Goal: Task Accomplishment & Management: Use online tool/utility

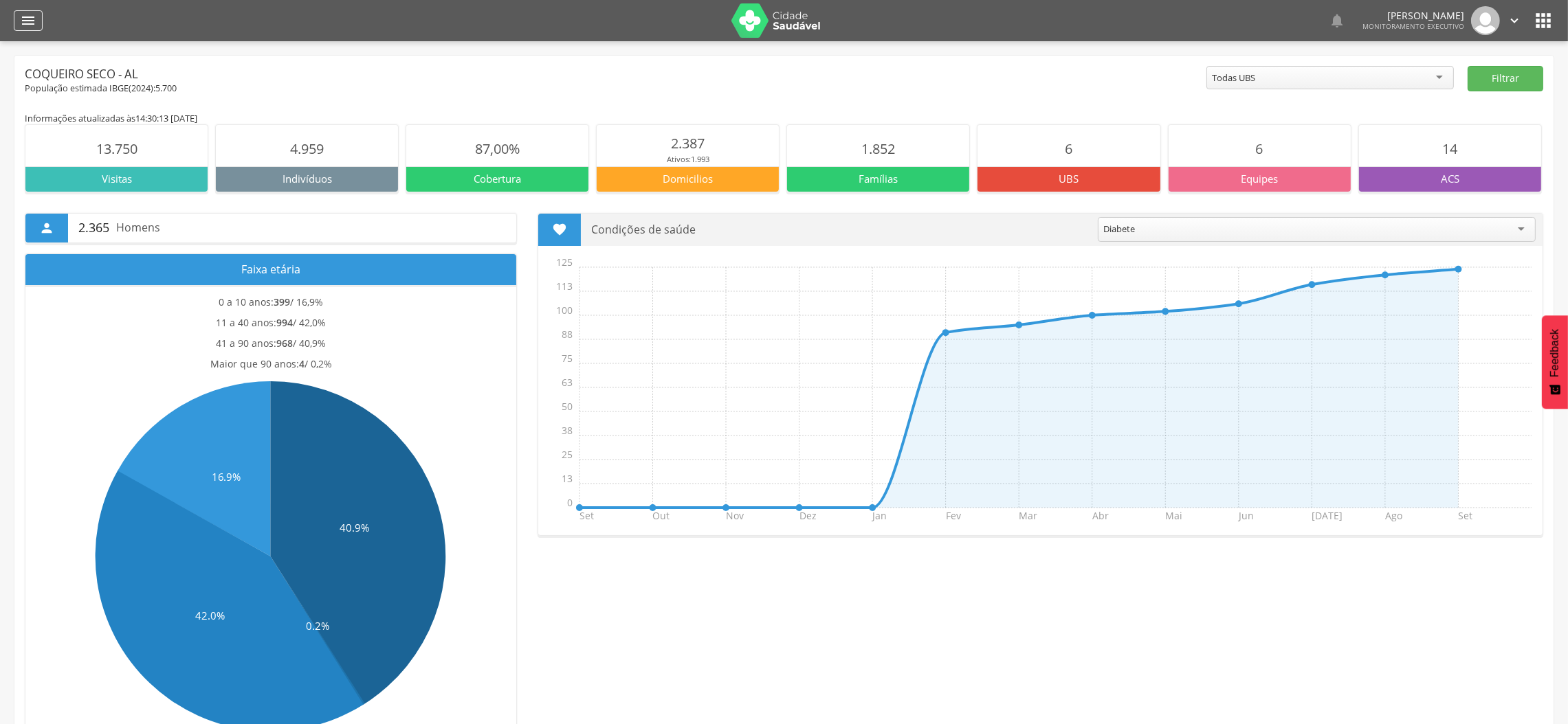
click at [30, 16] on icon "" at bounding box center [28, 20] width 16 height 16
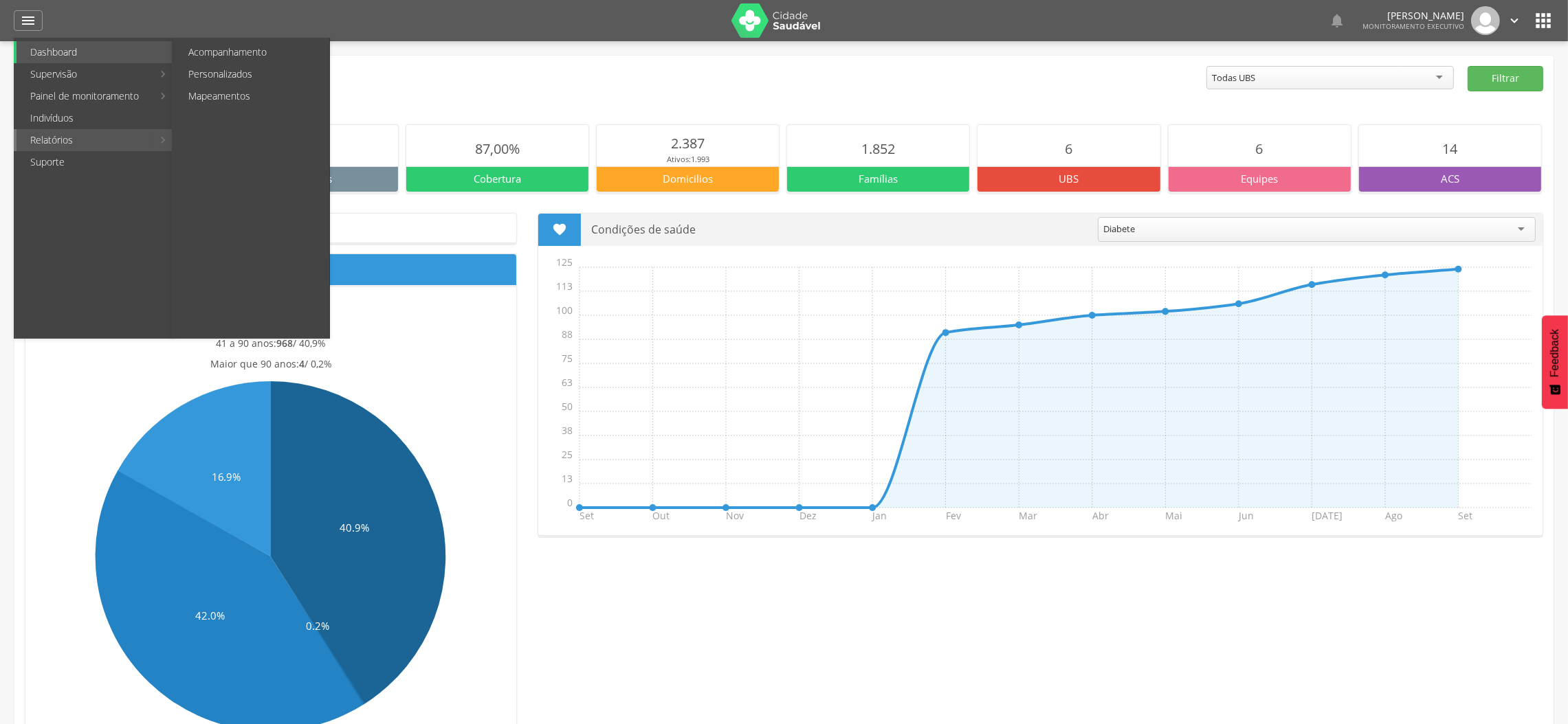
click at [68, 139] on link "Relatórios" at bounding box center [84, 139] width 136 height 22
click at [229, 73] on link "Personalizados" at bounding box center [252, 73] width 154 height 22
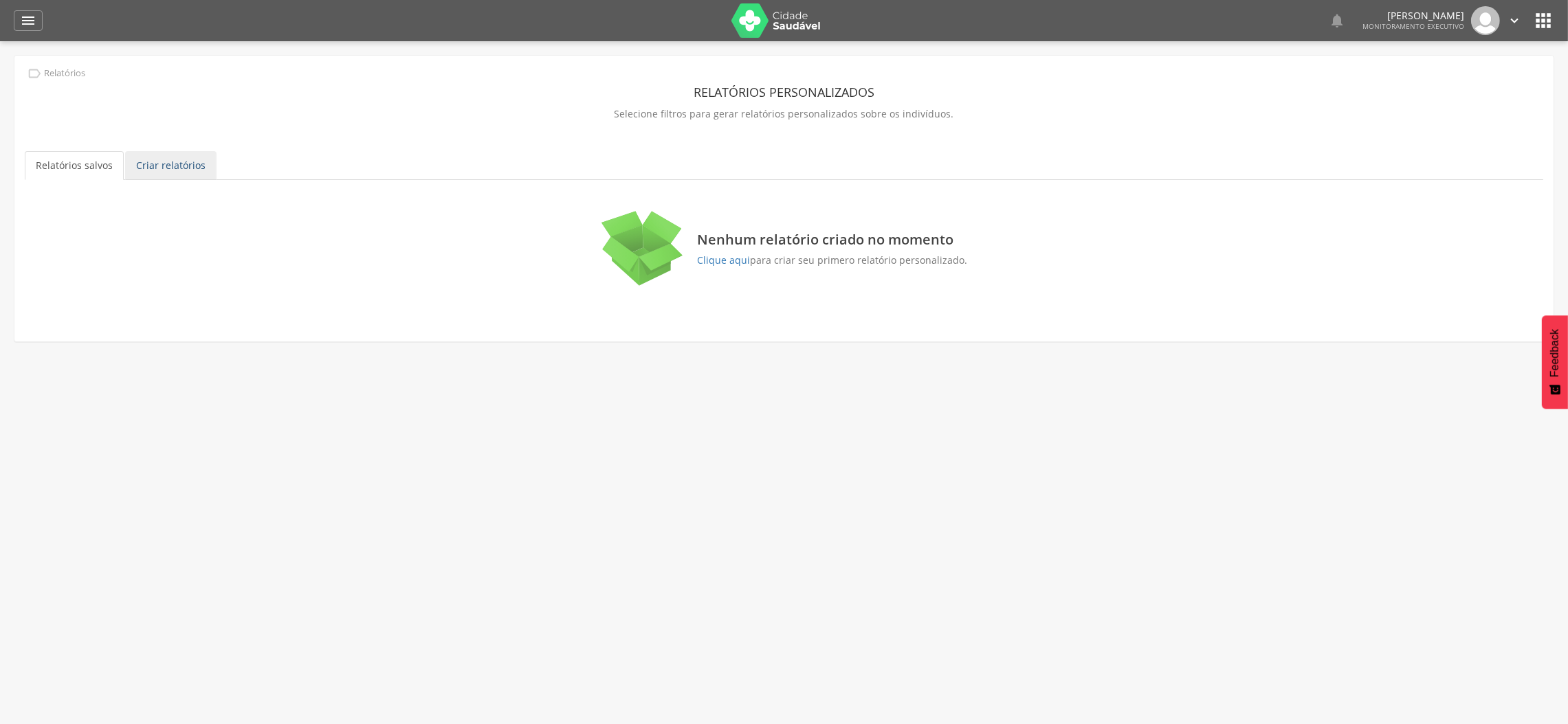
click at [162, 169] on link "Criar relatórios" at bounding box center [171, 166] width 91 height 28
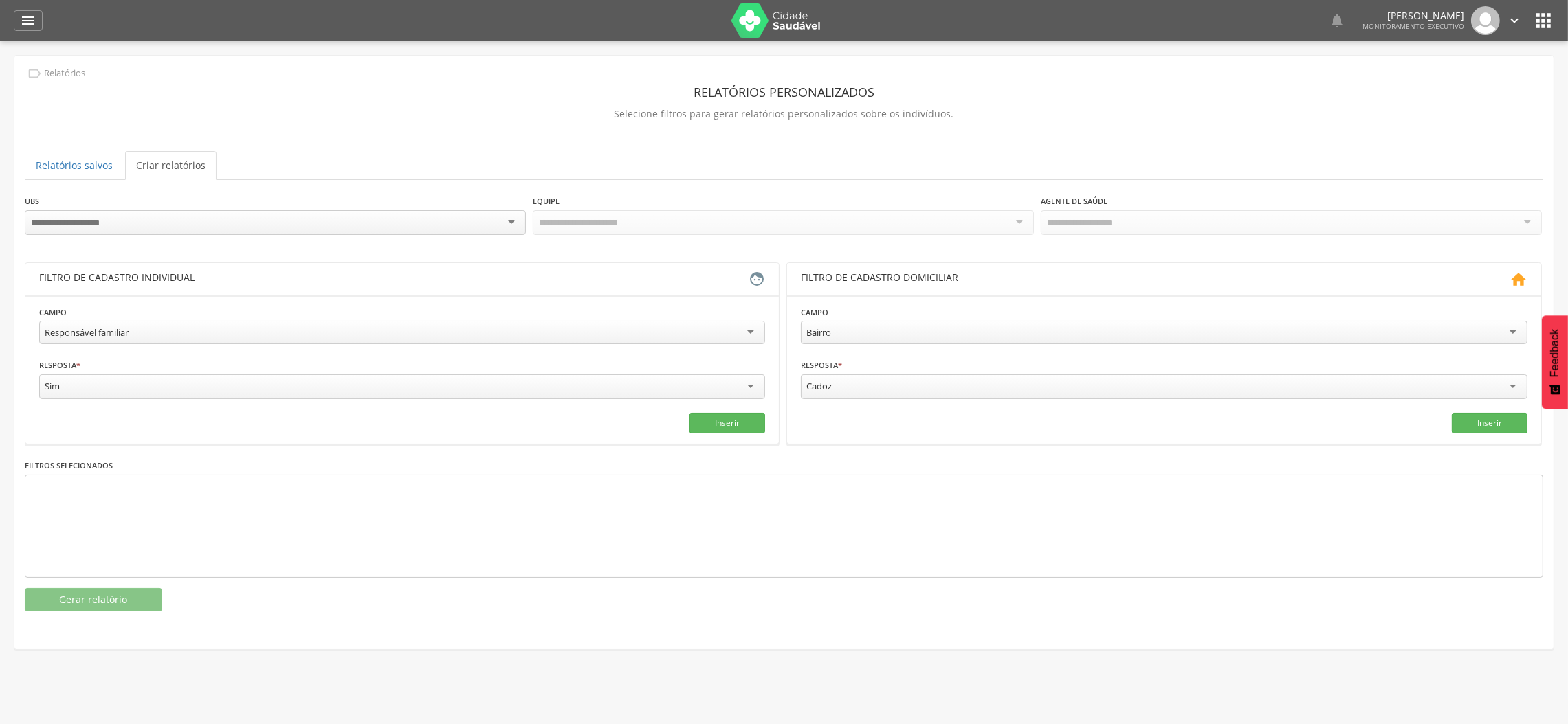
click at [209, 344] on div "Responsável familiar Responsável familiar Relação de parentesco com o responsáv…" at bounding box center [402, 334] width 726 height 27
click at [207, 335] on div "Responsável familiar" at bounding box center [402, 332] width 726 height 23
click at [108, 389] on input "text" at bounding box center [218, 386] width 359 height 23
type input "*"
click at [494, 384] on input "text" at bounding box center [585, 386] width 359 height 23
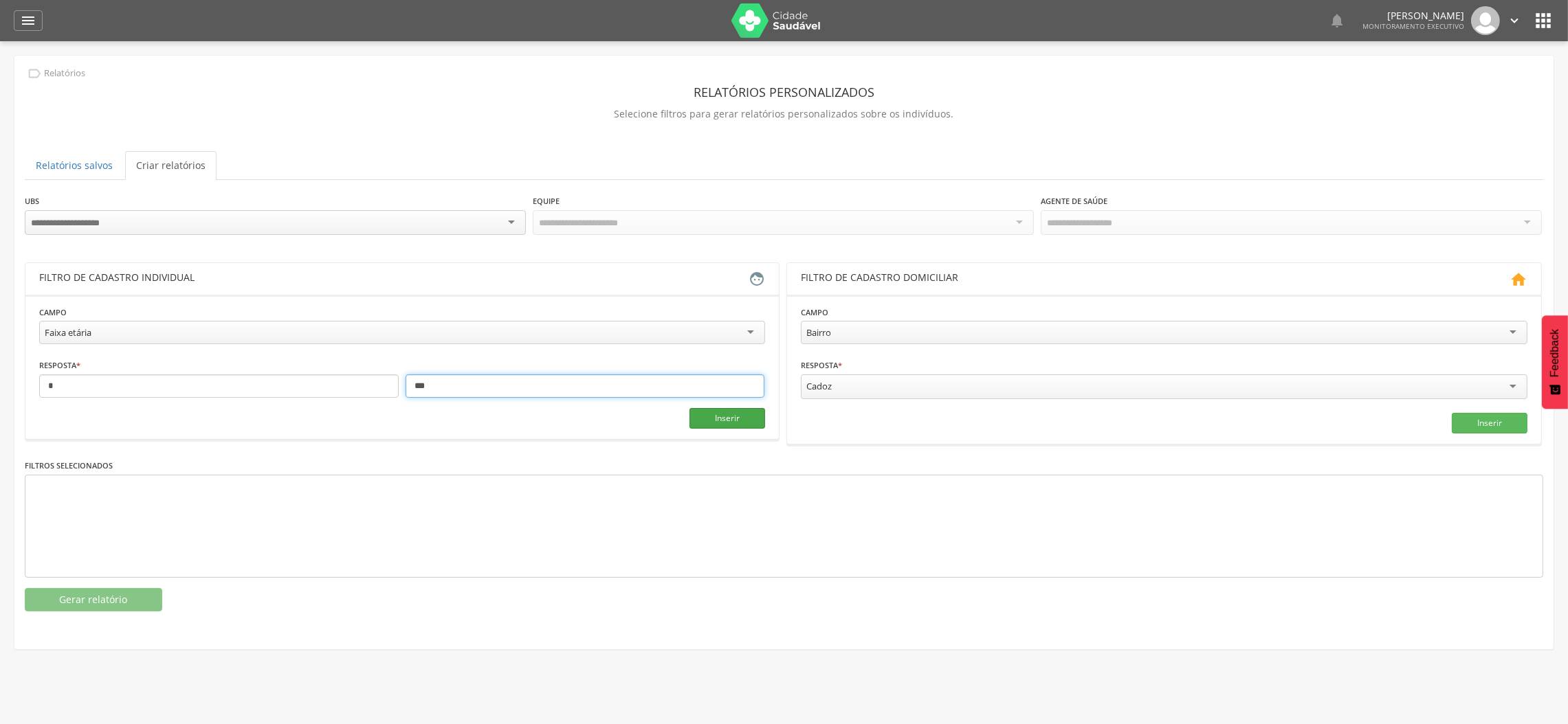
type input "***"
click at [739, 420] on button "Inserir" at bounding box center [727, 417] width 76 height 20
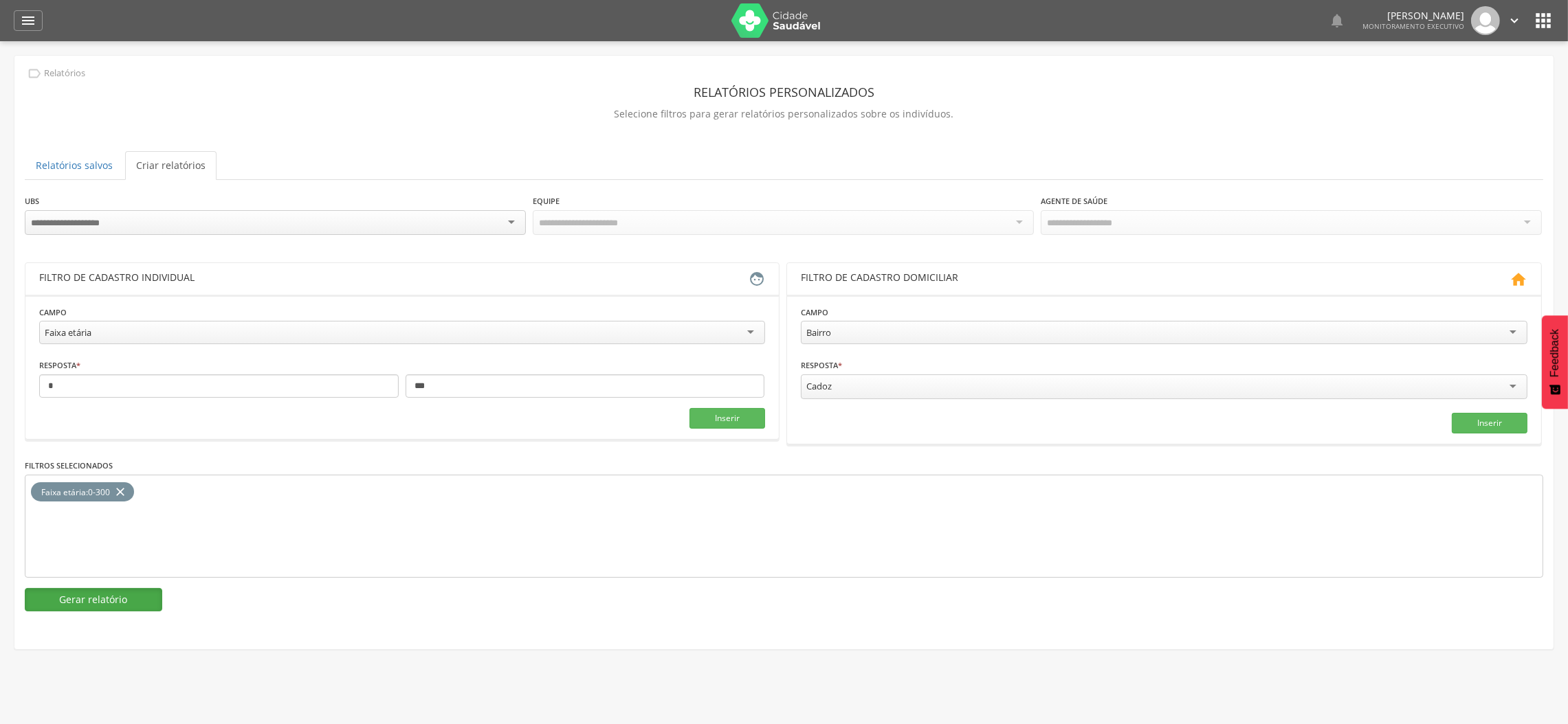
click at [100, 602] on button "Gerar relatório" at bounding box center [93, 600] width 137 height 23
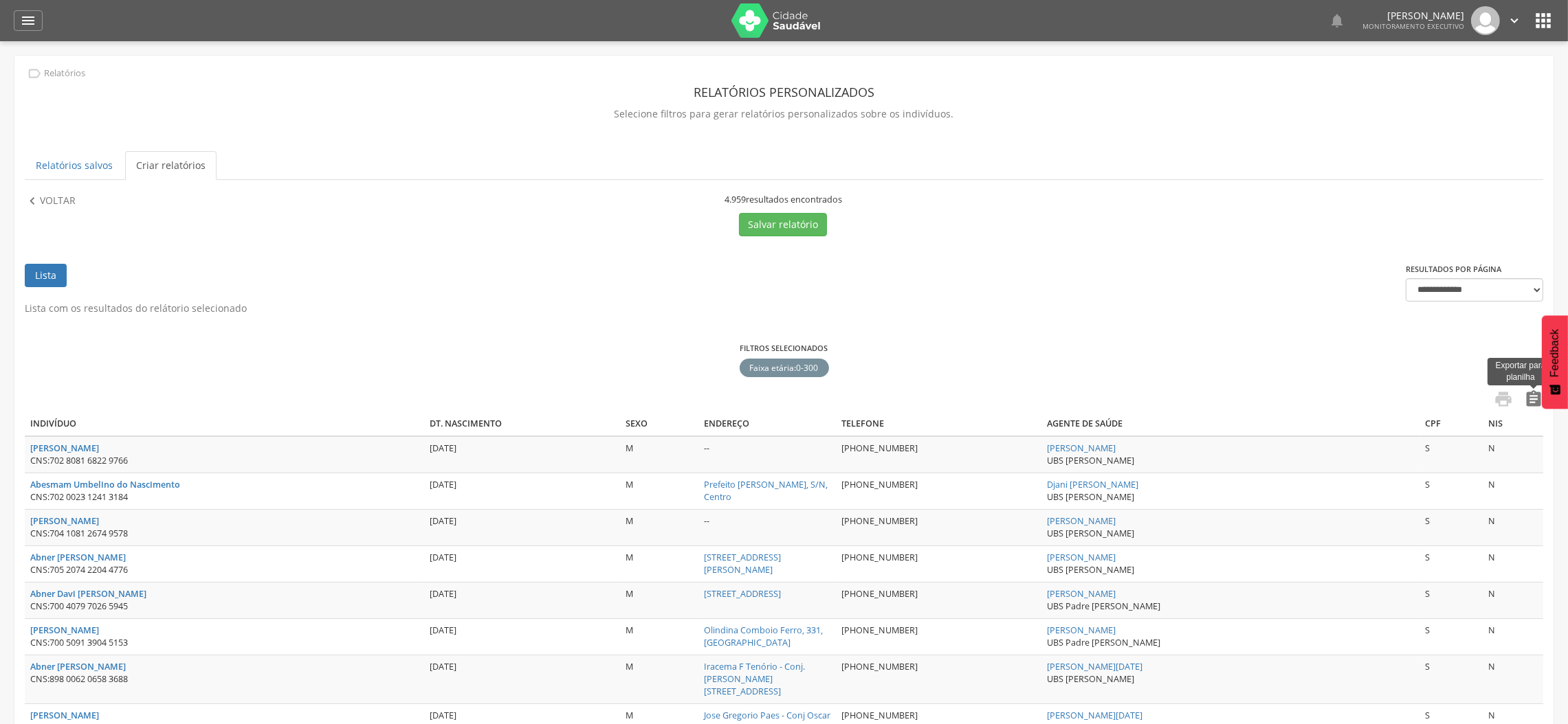
click at [1531, 402] on icon "" at bounding box center [1534, 399] width 19 height 19
